Goal: Obtain resource: Obtain resource

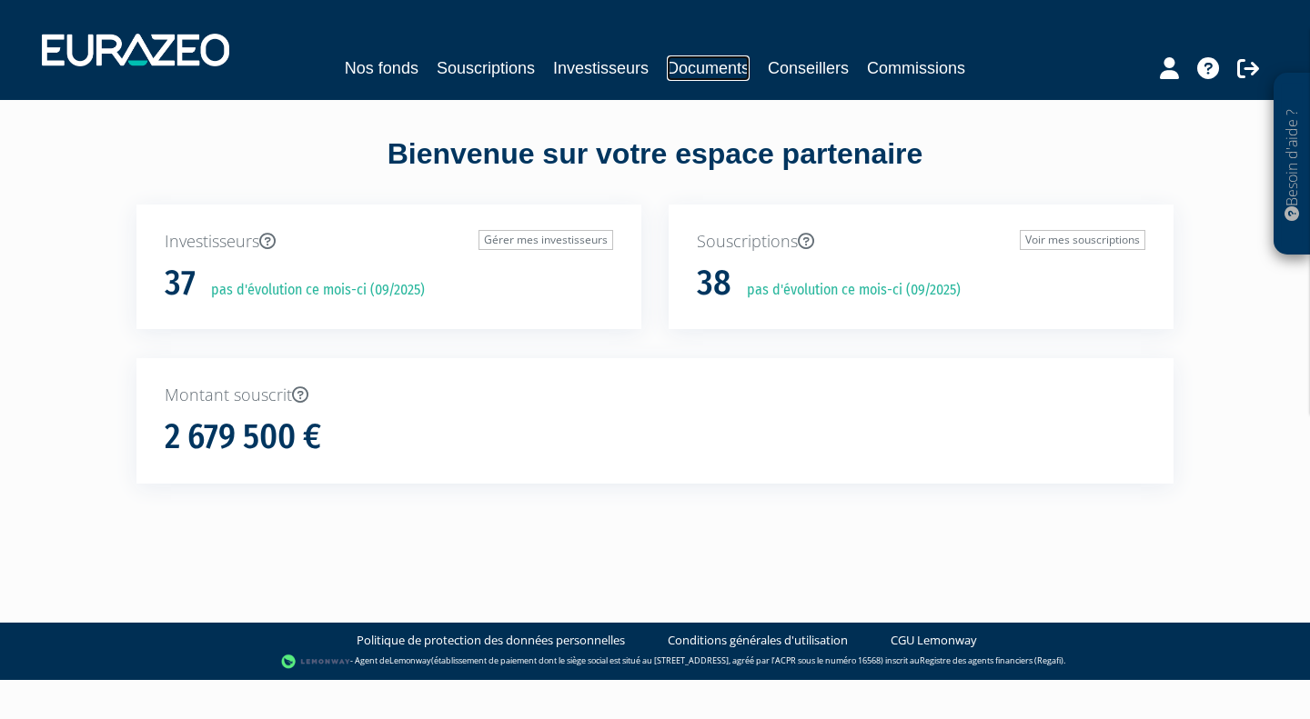
click at [704, 64] on link "Documents" at bounding box center [708, 67] width 83 height 25
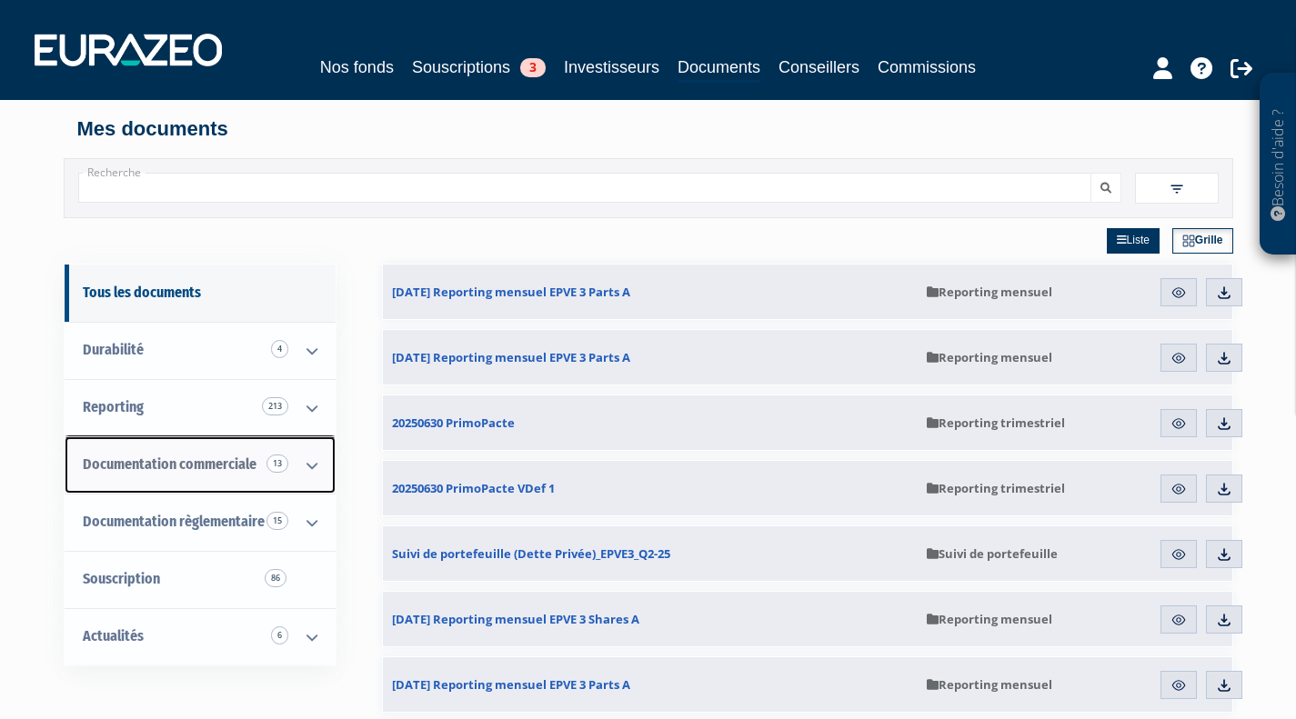
click at [191, 481] on link "Documentation commerciale 13" at bounding box center [200, 465] width 271 height 57
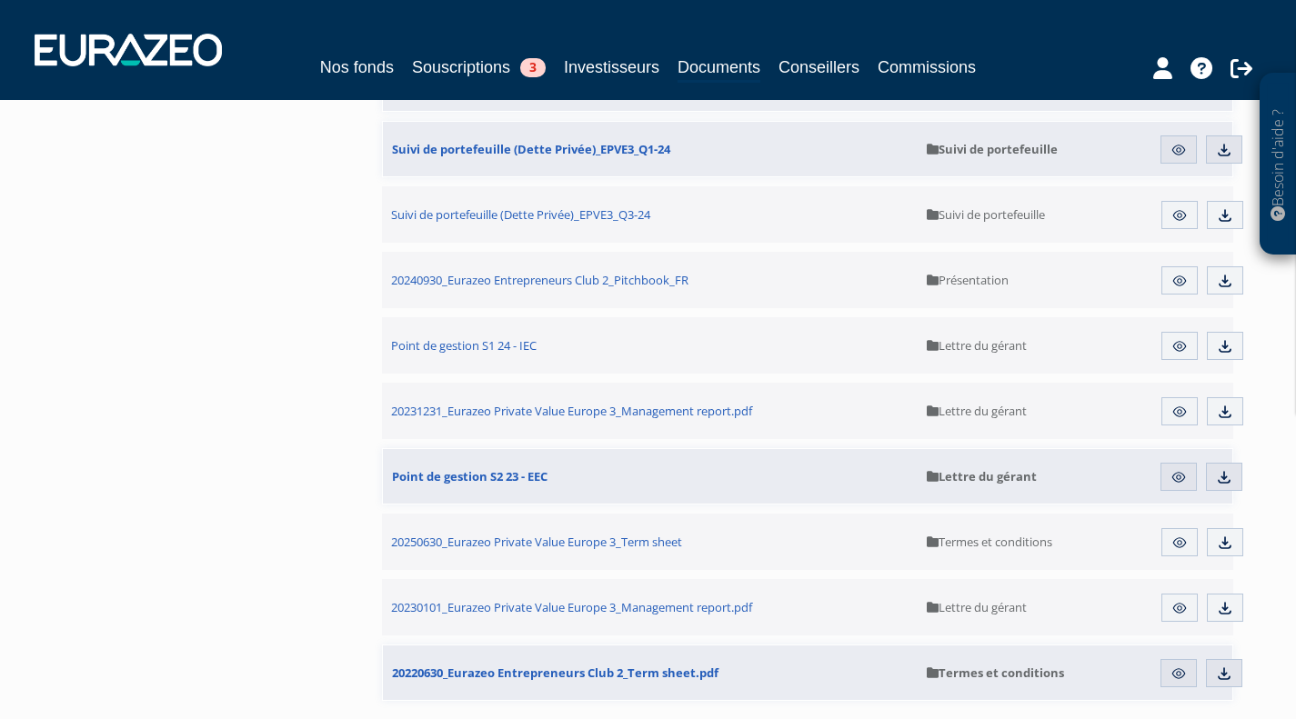
scroll to position [1043, 0]
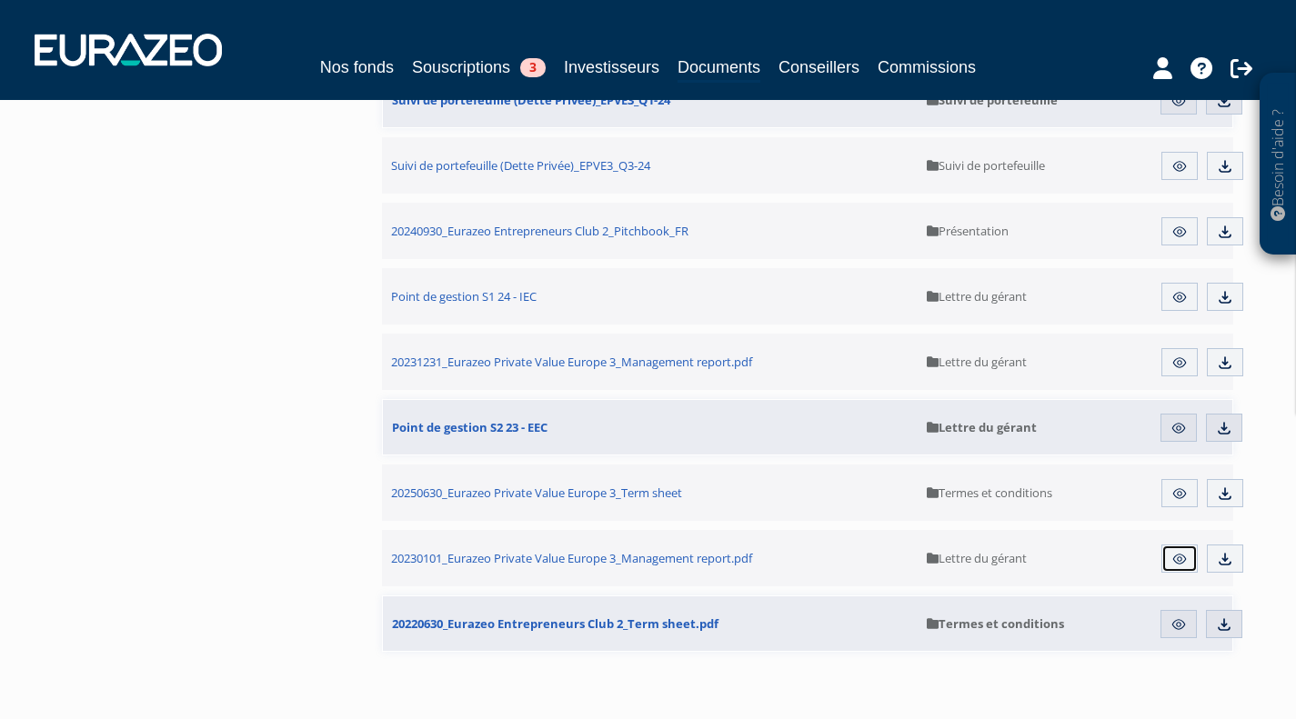
click at [1179, 565] on img at bounding box center [1179, 559] width 16 height 16
